Goal: Transaction & Acquisition: Purchase product/service

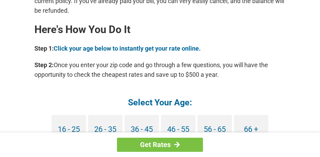
scroll to position [688, 0]
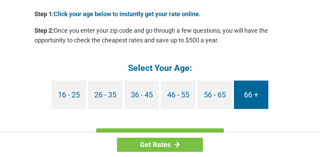
click at [256, 86] on link "66 +" at bounding box center [251, 94] width 34 height 29
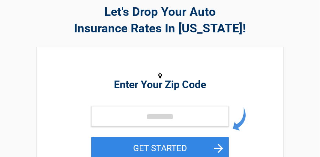
scroll to position [69, 0]
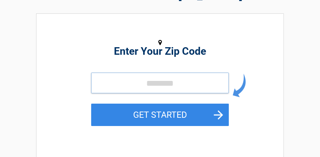
click at [120, 80] on input "tel" at bounding box center [160, 83] width 138 height 21
click at [117, 83] on input "tel" at bounding box center [160, 83] width 138 height 21
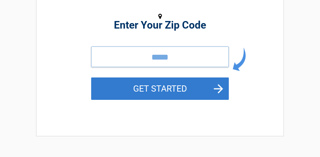
scroll to position [103, 0]
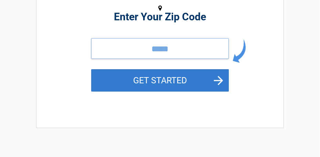
type input "*****"
click at [212, 81] on button "GET STARTED" at bounding box center [160, 80] width 138 height 22
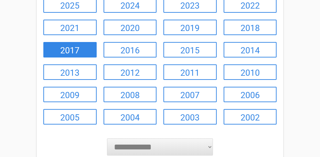
click at [67, 50] on link "2017" at bounding box center [69, 49] width 53 height 15
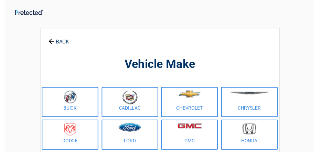
scroll to position [34, 0]
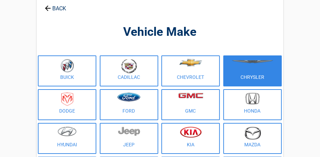
click at [259, 67] on figure at bounding box center [252, 66] width 50 height 15
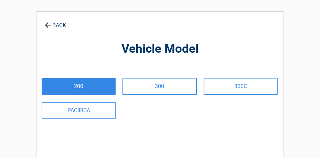
scroll to position [0, 0]
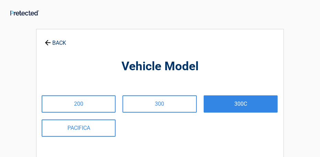
click at [241, 105] on link "300C" at bounding box center [241, 103] width 74 height 17
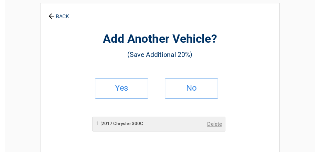
scroll to position [34, 0]
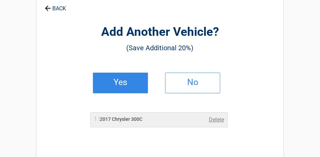
click at [122, 84] on h2 "Yes" at bounding box center [120, 82] width 41 height 5
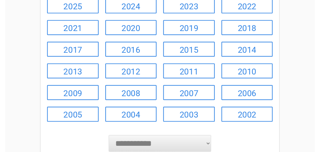
scroll to position [103, 0]
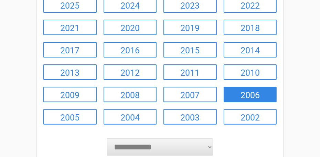
click at [250, 91] on link "2006" at bounding box center [249, 94] width 53 height 15
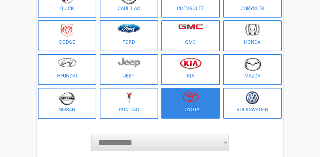
click at [196, 95] on img at bounding box center [190, 96] width 17 height 11
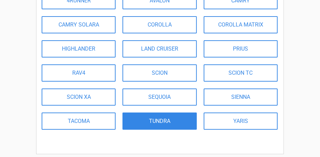
click at [163, 120] on link "TUNDRA" at bounding box center [159, 120] width 74 height 17
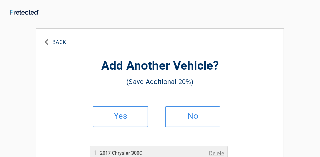
scroll to position [0, 0]
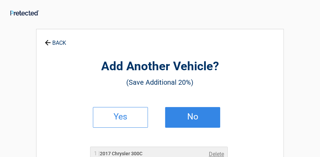
click at [191, 117] on h2 "No" at bounding box center [192, 116] width 41 height 5
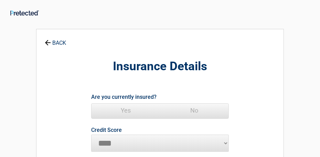
scroll to position [34, 0]
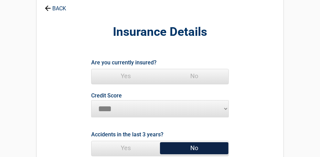
click at [127, 74] on span "Yes" at bounding box center [125, 76] width 68 height 14
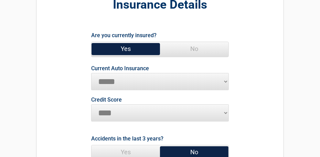
scroll to position [69, 0]
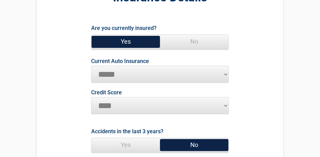
click at [226, 74] on select "**********" at bounding box center [160, 74] width 138 height 17
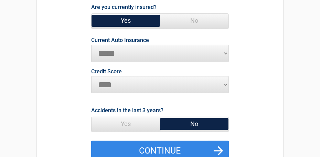
scroll to position [103, 0]
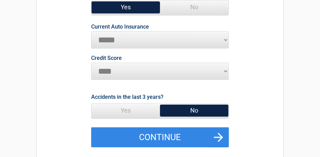
click at [226, 40] on select "**********" at bounding box center [160, 39] width 138 height 17
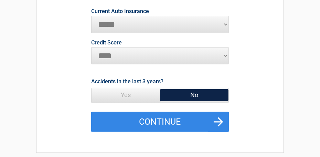
scroll to position [138, 0]
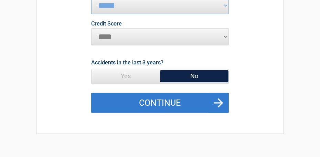
click at [195, 98] on button "Continue" at bounding box center [160, 103] width 138 height 20
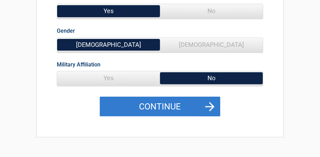
click at [147, 107] on button "Continue" at bounding box center [160, 107] width 120 height 20
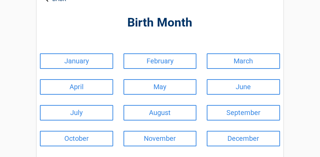
scroll to position [69, 0]
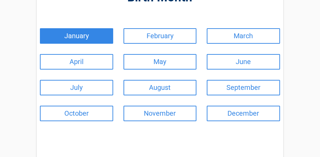
click at [73, 33] on link "January" at bounding box center [76, 35] width 73 height 15
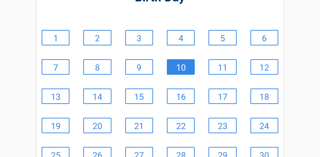
click at [175, 62] on link "10" at bounding box center [181, 66] width 28 height 15
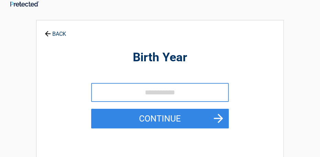
scroll to position [0, 0]
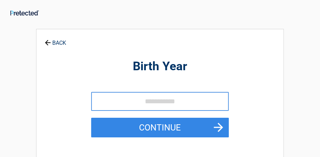
click at [127, 102] on input "tel" at bounding box center [160, 101] width 138 height 19
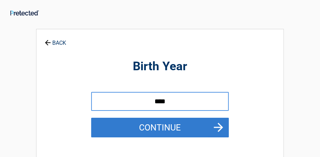
type input "****"
click at [183, 126] on button "Continue" at bounding box center [160, 128] width 138 height 20
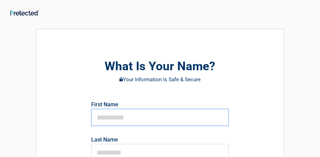
click at [108, 119] on input "text" at bounding box center [160, 117] width 138 height 17
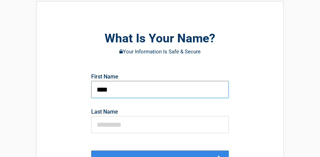
scroll to position [34, 0]
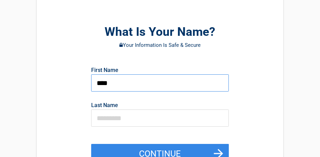
type input "****"
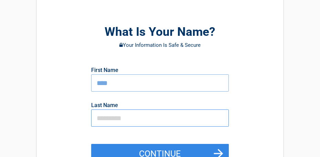
click at [101, 118] on input "text" at bounding box center [160, 117] width 138 height 17
type input "********"
click at [99, 82] on input "****" at bounding box center [160, 82] width 138 height 17
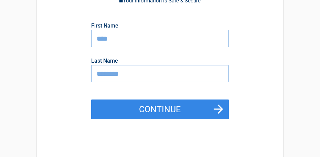
scroll to position [103, 0]
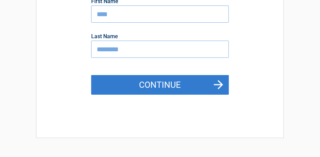
type input "****"
click at [155, 81] on button "Continue" at bounding box center [160, 85] width 138 height 20
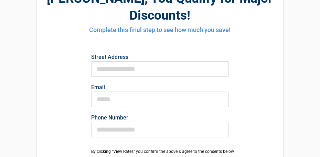
scroll to position [69, 0]
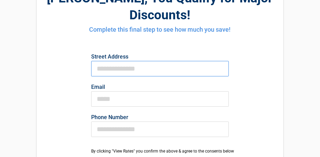
click at [115, 61] on input "First Name" at bounding box center [160, 68] width 138 height 15
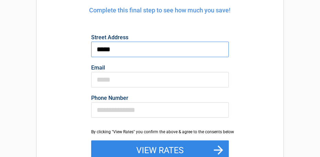
scroll to position [89, 0]
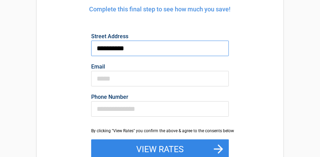
type input "**********"
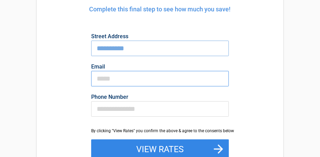
click at [102, 71] on input "Email" at bounding box center [160, 78] width 138 height 15
type input "**********"
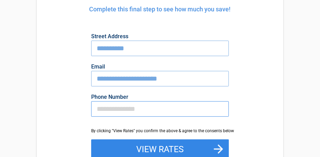
click at [108, 101] on input "Phone Number" at bounding box center [160, 108] width 138 height 15
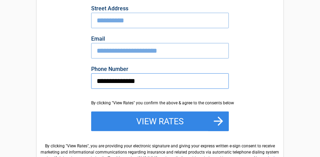
scroll to position [123, 0]
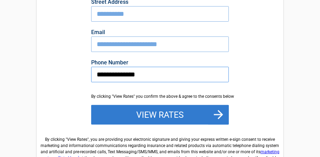
type input "**********"
click at [154, 105] on button "View Rates" at bounding box center [160, 115] width 138 height 20
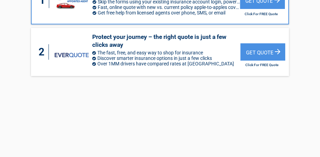
scroll to position [69, 0]
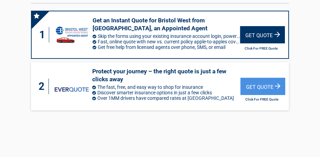
click at [259, 26] on div "Get Quote" at bounding box center [262, 34] width 45 height 17
